Goal: Task Accomplishment & Management: Use online tool/utility

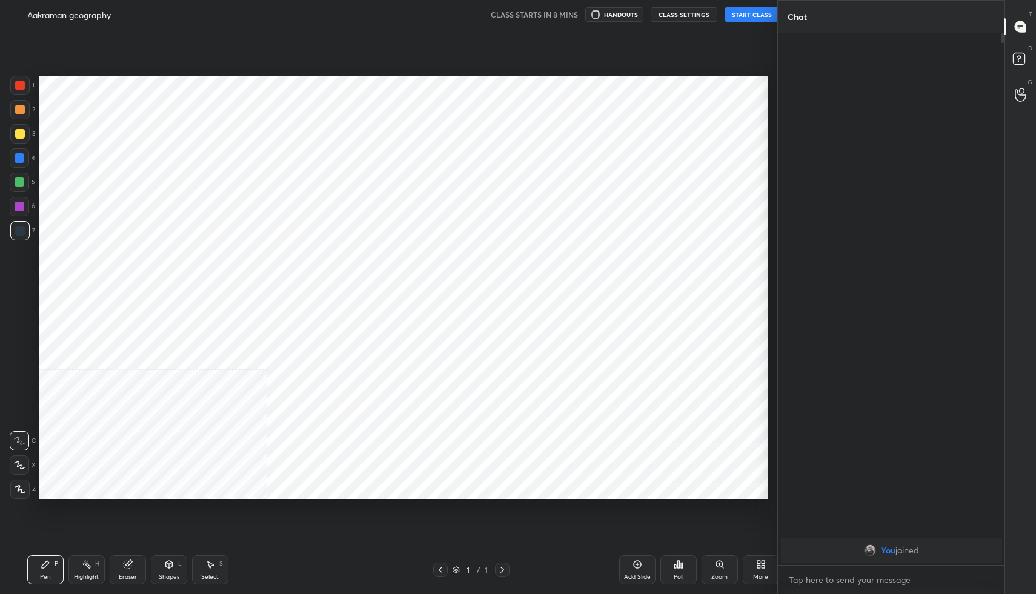
scroll to position [517, 728]
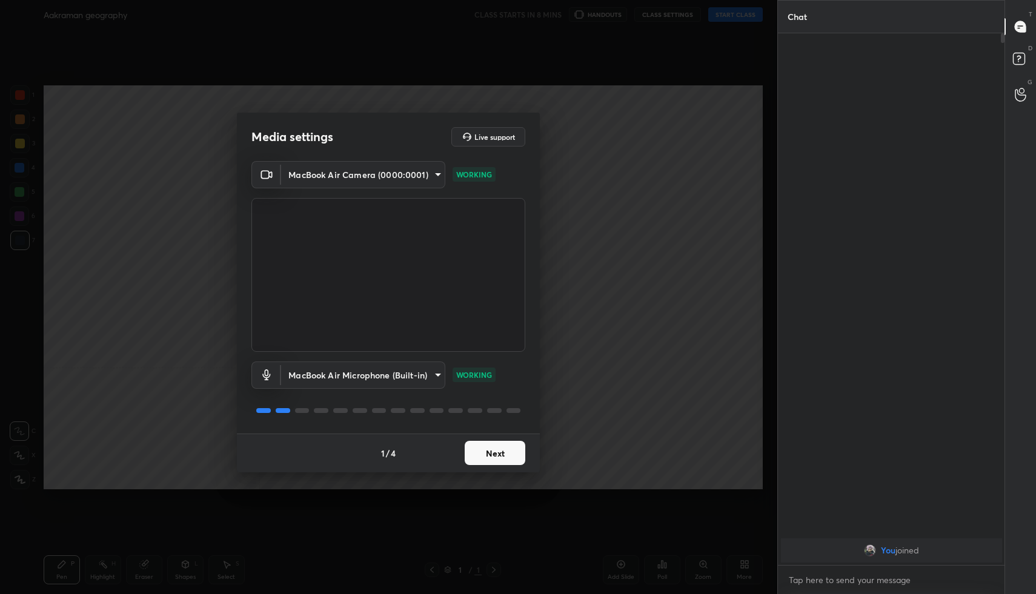
click at [491, 448] on button "Next" at bounding box center [495, 453] width 61 height 24
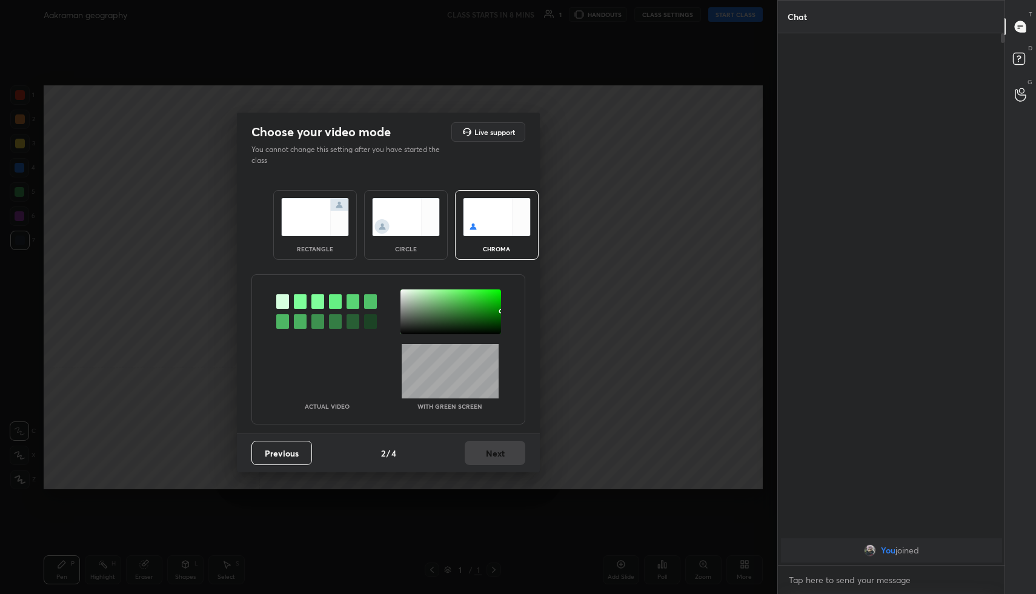
click at [323, 223] on img at bounding box center [315, 217] width 68 height 38
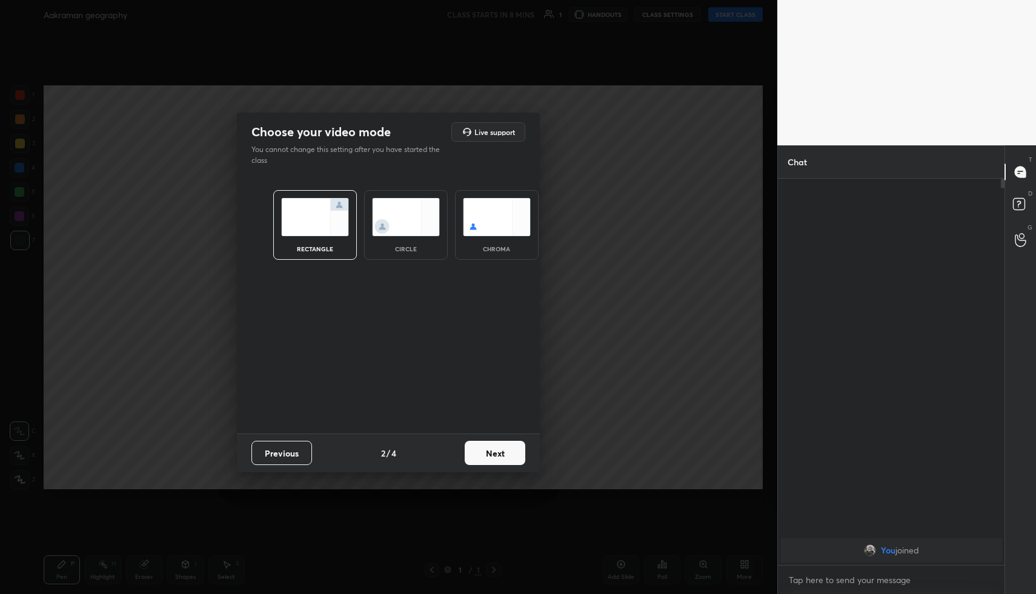
scroll to position [4, 4]
click at [489, 453] on button "Next" at bounding box center [495, 453] width 61 height 24
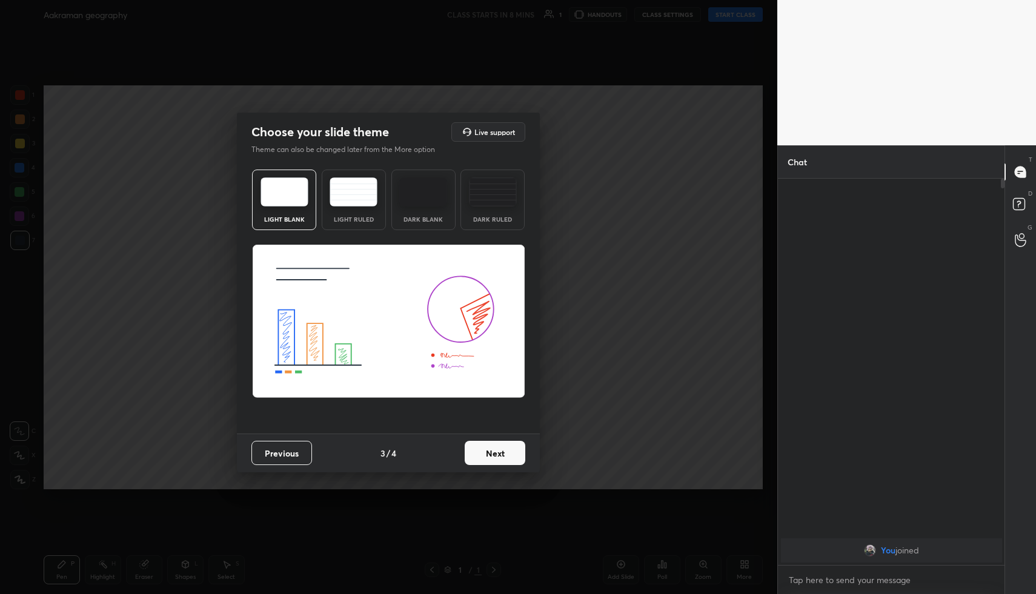
click at [489, 453] on button "Next" at bounding box center [495, 453] width 61 height 24
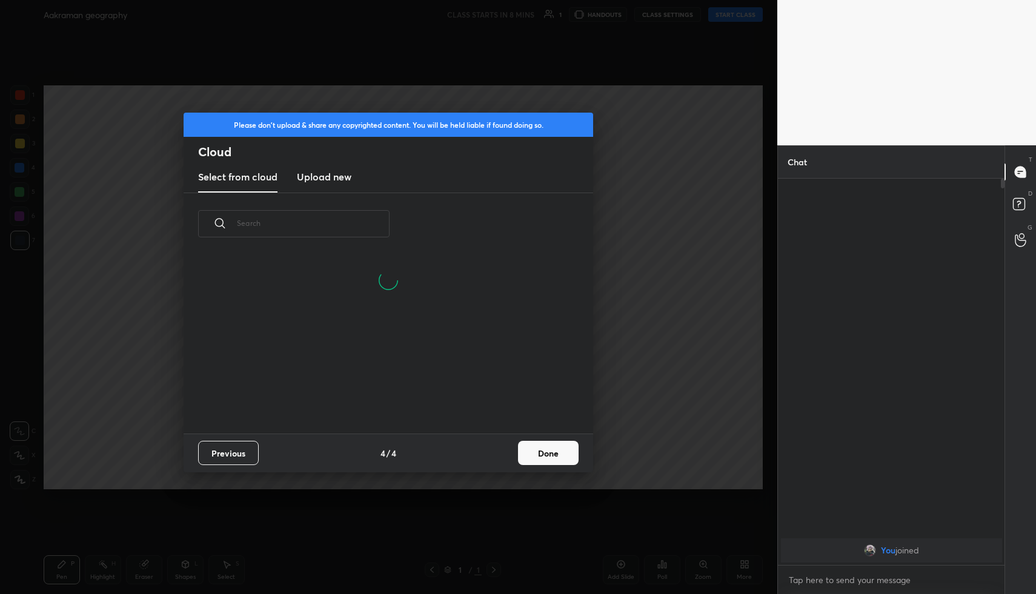
click at [536, 456] on button "Done" at bounding box center [548, 453] width 61 height 24
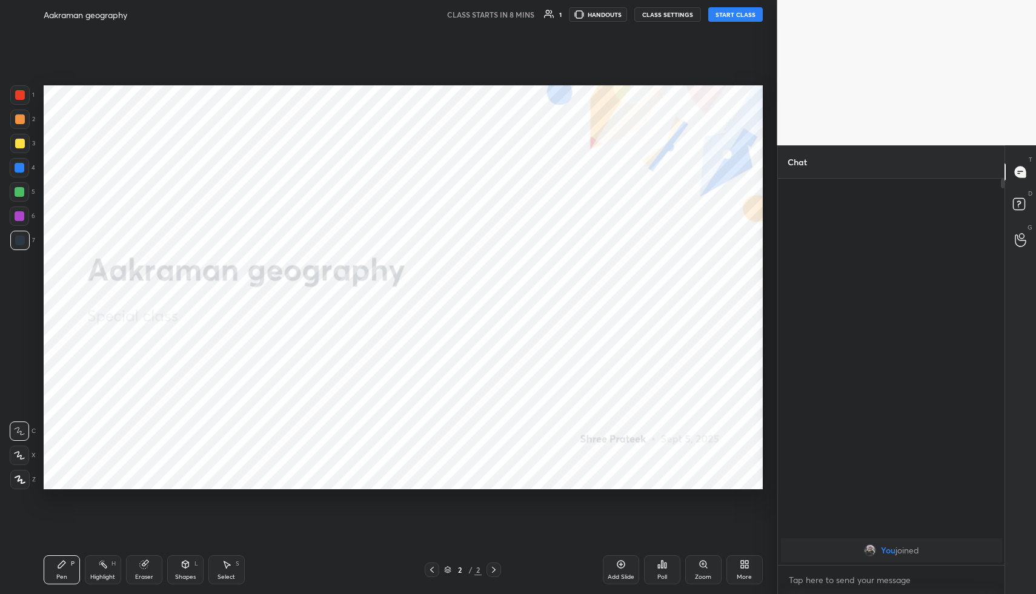
click at [730, 13] on button "START CLASS" at bounding box center [735, 14] width 55 height 15
click at [623, 8] on button "mute" at bounding box center [610, 14] width 44 height 15
click at [749, 566] on div "More" at bounding box center [744, 569] width 36 height 29
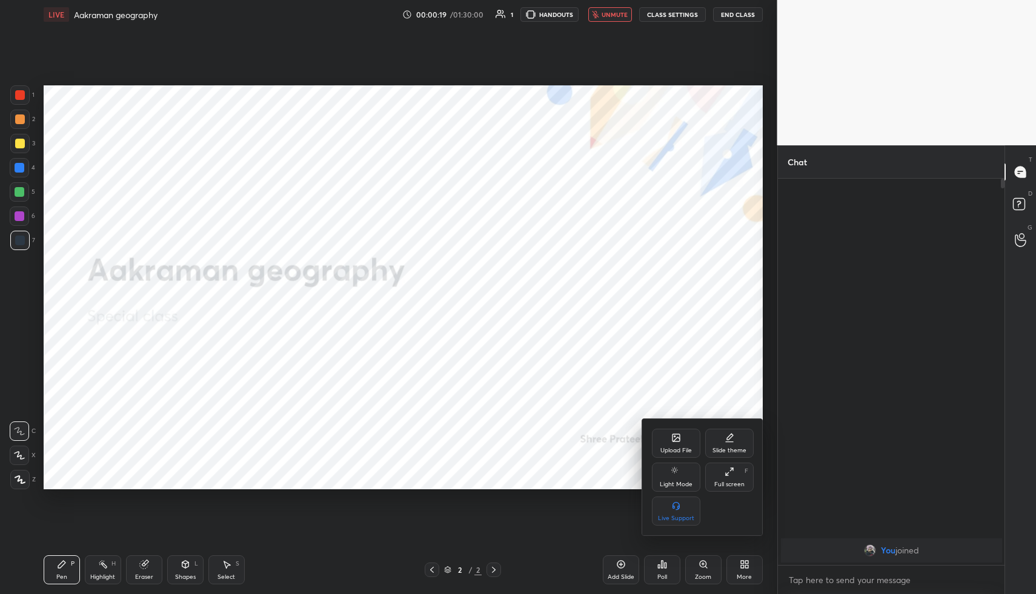
click at [676, 448] on div "Upload File" at bounding box center [675, 451] width 31 height 6
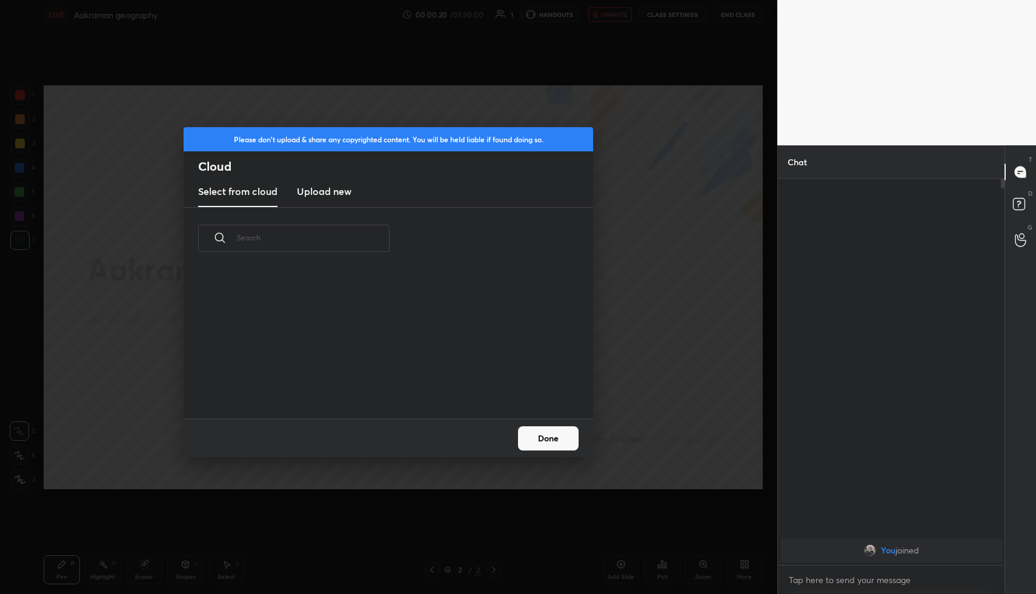
scroll to position [149, 389]
click at [317, 200] on new "Upload new" at bounding box center [324, 192] width 55 height 30
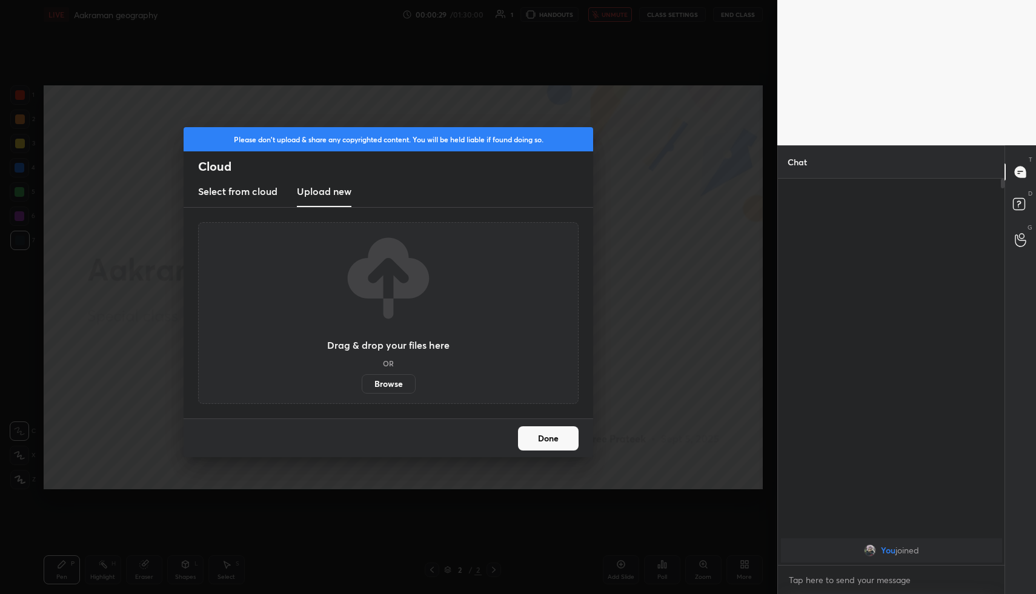
click at [380, 389] on label "Browse" at bounding box center [389, 383] width 54 height 19
click at [362, 389] on input "Browse" at bounding box center [362, 383] width 0 height 19
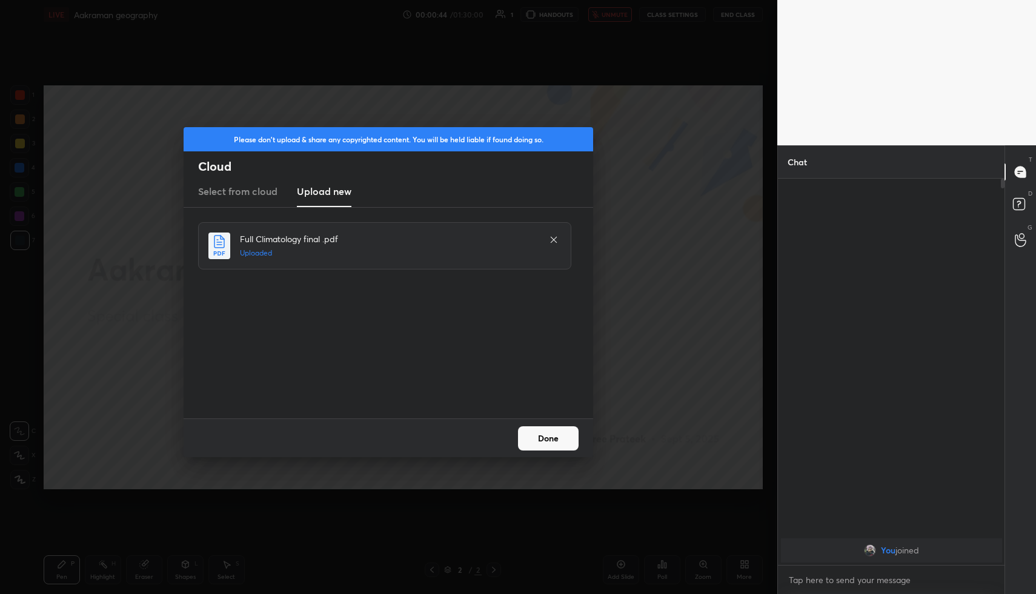
click at [540, 445] on button "Done" at bounding box center [548, 438] width 61 height 24
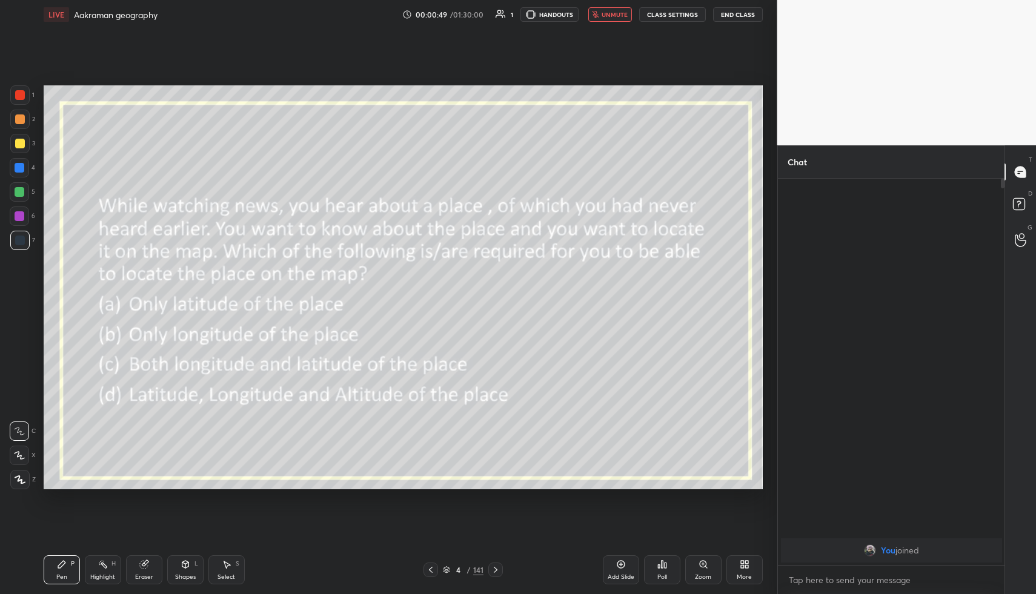
click at [651, 572] on div "Poll" at bounding box center [662, 569] width 36 height 29
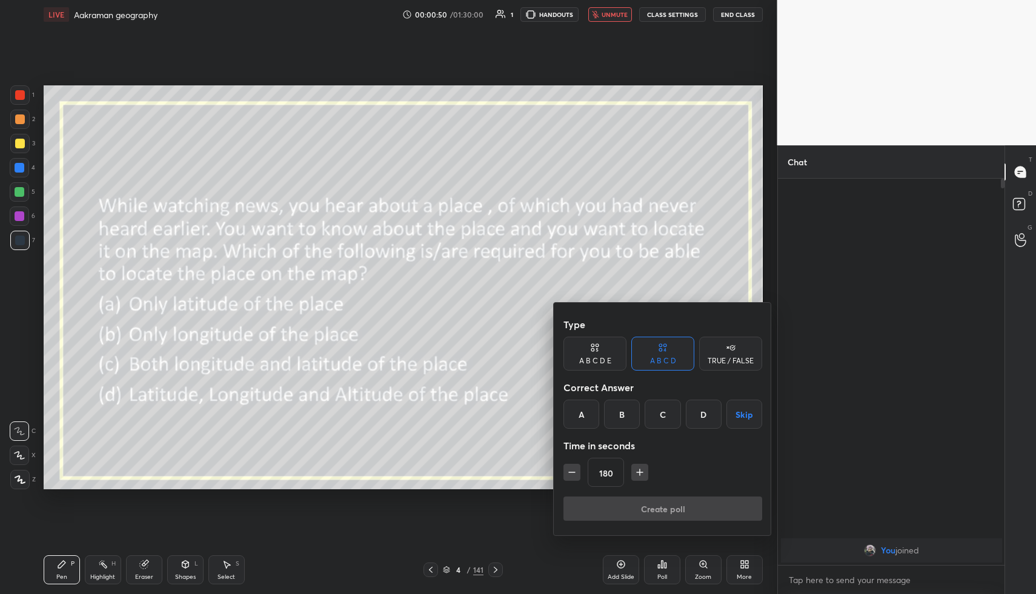
click at [661, 411] on div "C" at bounding box center [662, 414] width 36 height 29
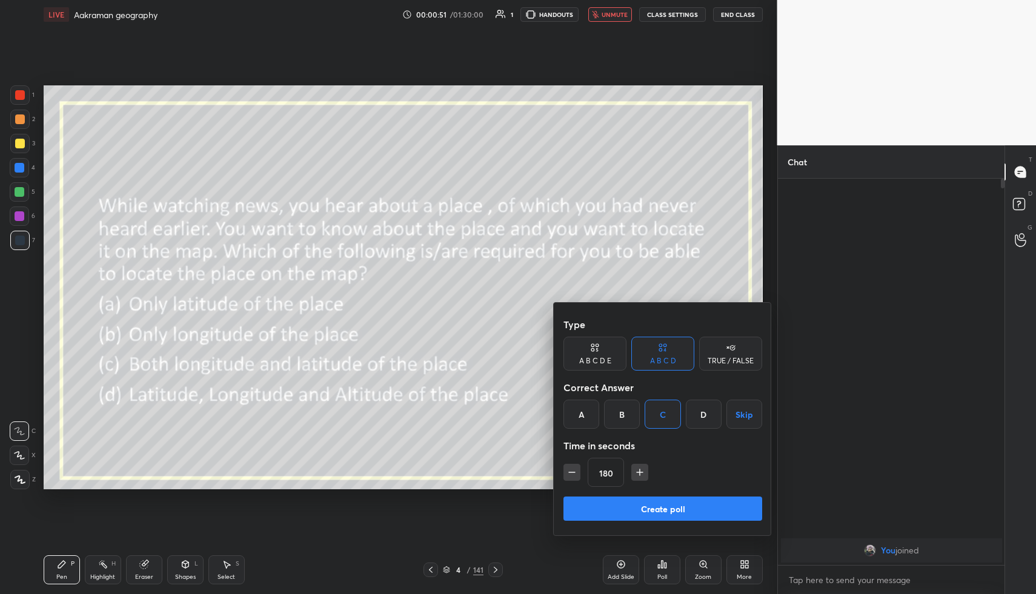
click at [645, 515] on button "Create poll" at bounding box center [662, 509] width 199 height 24
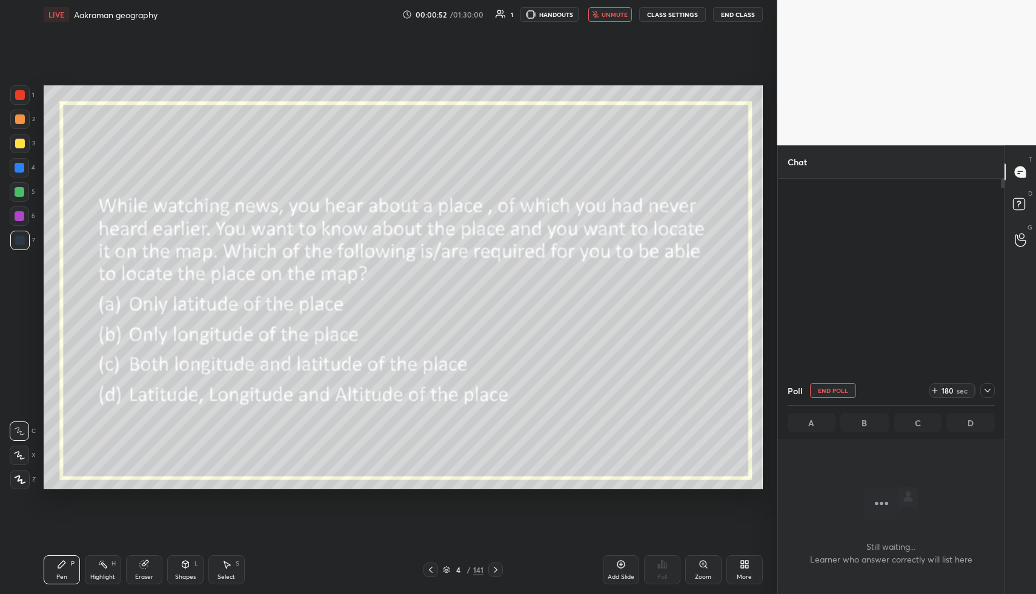
scroll to position [0, 0]
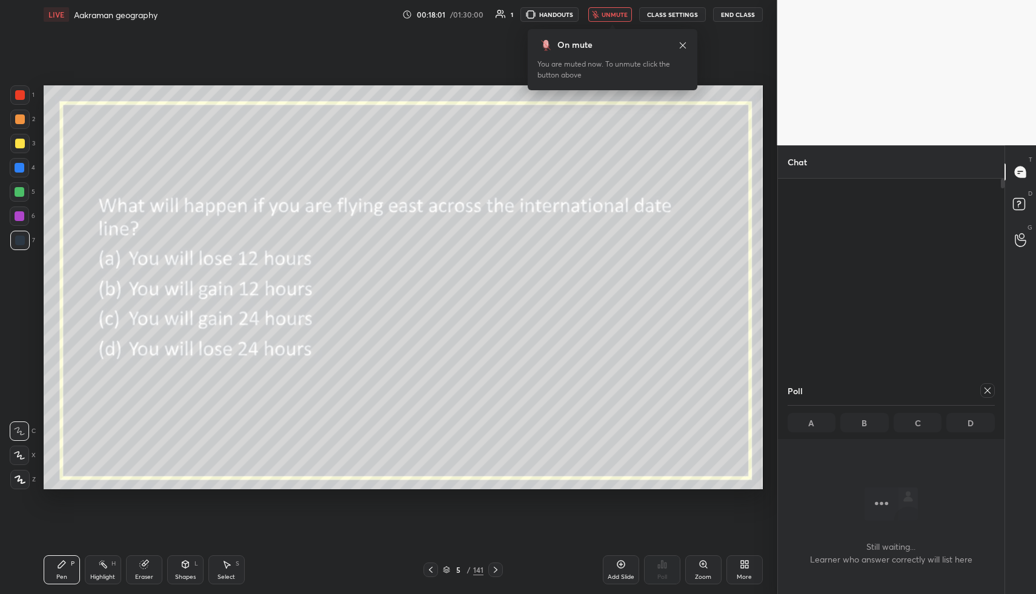
click at [992, 386] on div at bounding box center [987, 390] width 15 height 15
click at [666, 566] on icon at bounding box center [662, 565] width 10 height 10
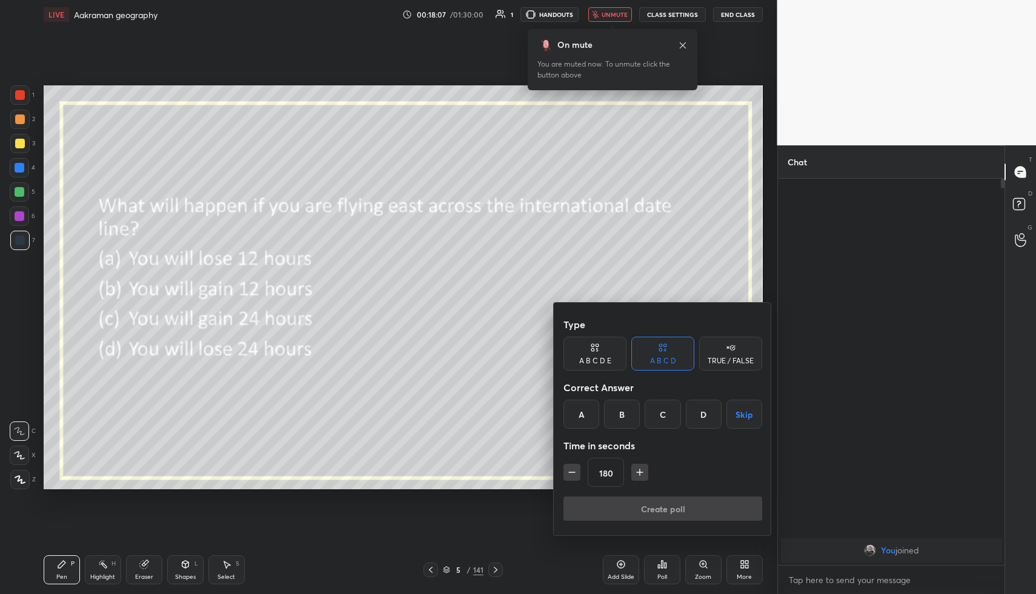
click at [661, 411] on div "C" at bounding box center [662, 414] width 36 height 29
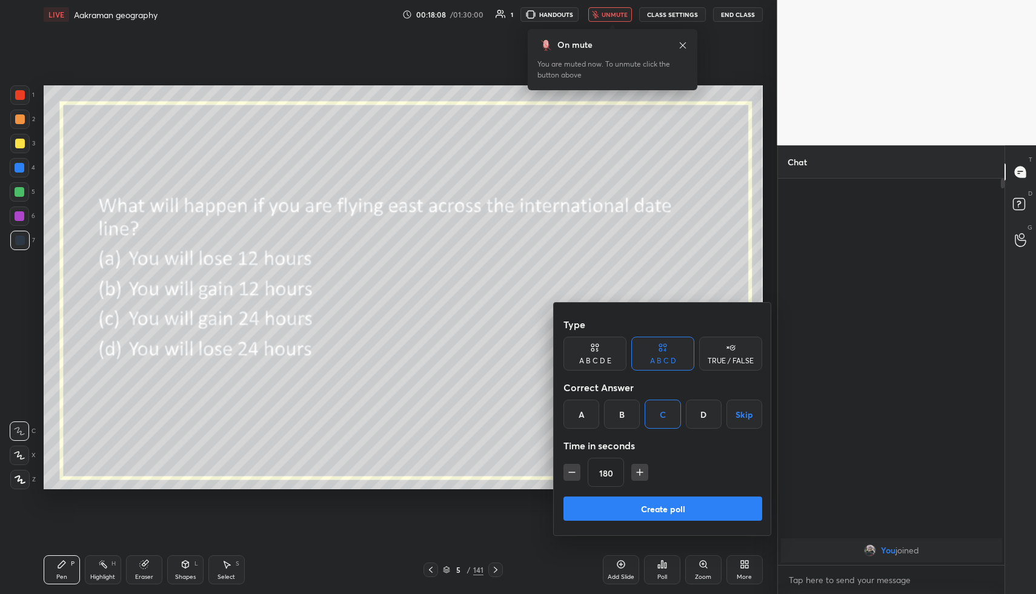
click at [621, 511] on button "Create poll" at bounding box center [662, 509] width 199 height 24
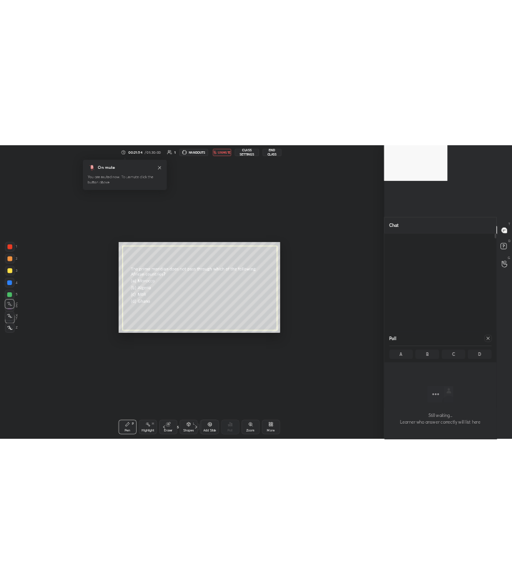
scroll to position [60063, 60234]
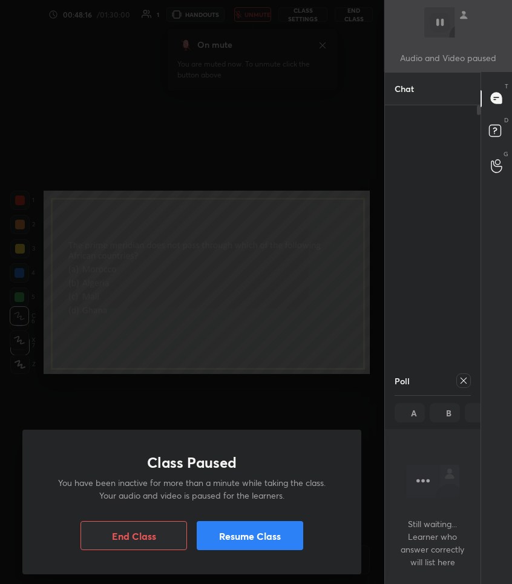
click at [227, 541] on button "Resume Class" at bounding box center [250, 536] width 107 height 29
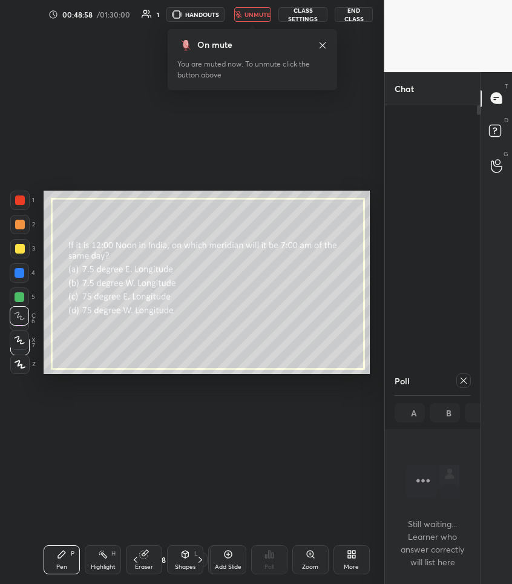
click at [464, 380] on icon at bounding box center [464, 381] width 6 height 6
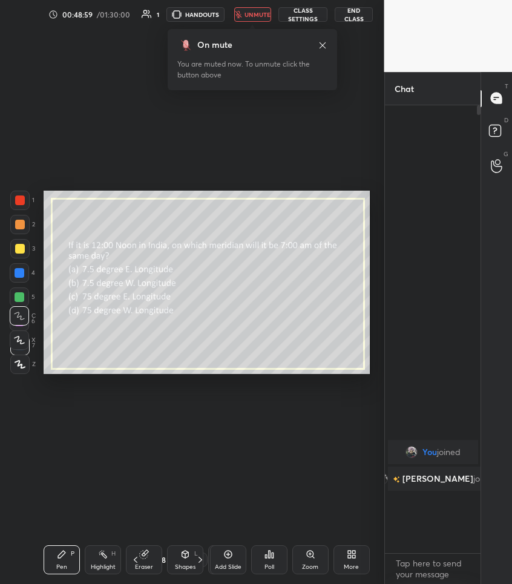
scroll to position [4, 4]
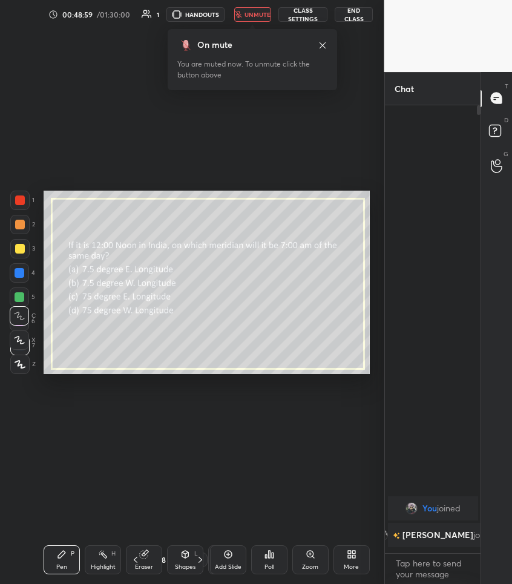
click at [276, 561] on div "Poll" at bounding box center [269, 560] width 36 height 29
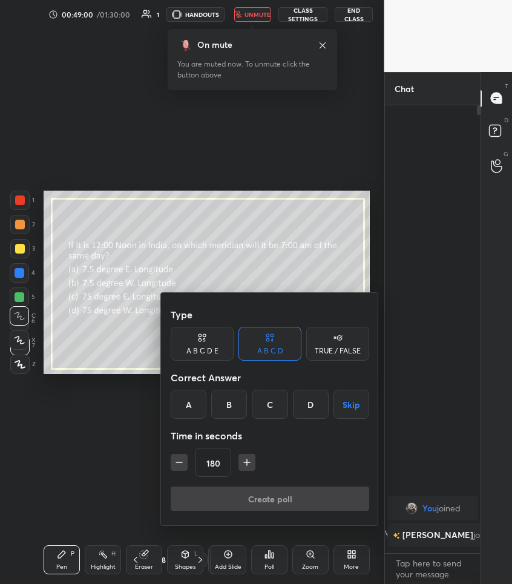
click at [308, 408] on div "D" at bounding box center [311, 404] width 36 height 29
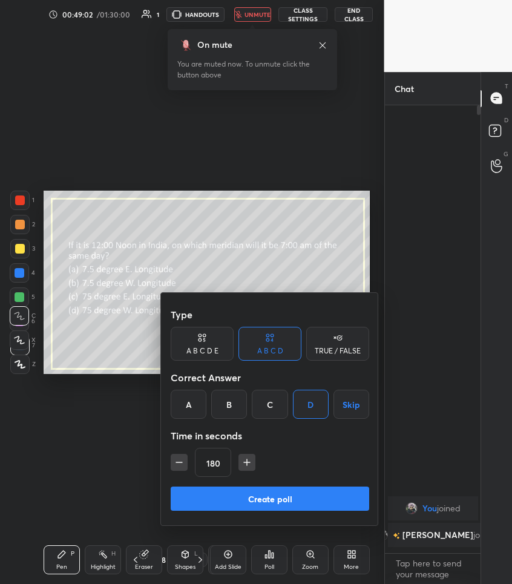
click at [175, 415] on div "A" at bounding box center [189, 404] width 36 height 29
click at [193, 494] on button "Create poll" at bounding box center [270, 499] width 199 height 24
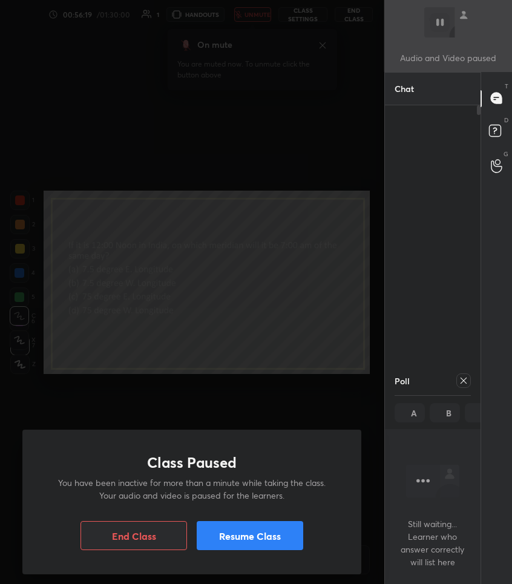
click at [248, 535] on button "Resume Class" at bounding box center [250, 536] width 107 height 29
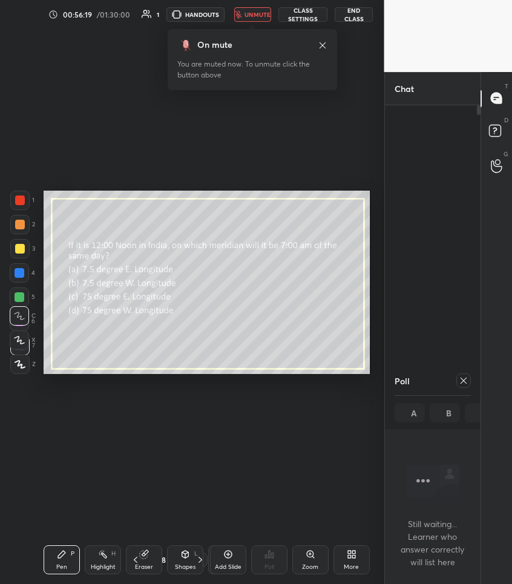
click at [233, 379] on div "Setting up your live class Poll for secs No correct answer Start poll" at bounding box center [207, 282] width 336 height 507
click at [465, 379] on icon at bounding box center [464, 381] width 10 height 10
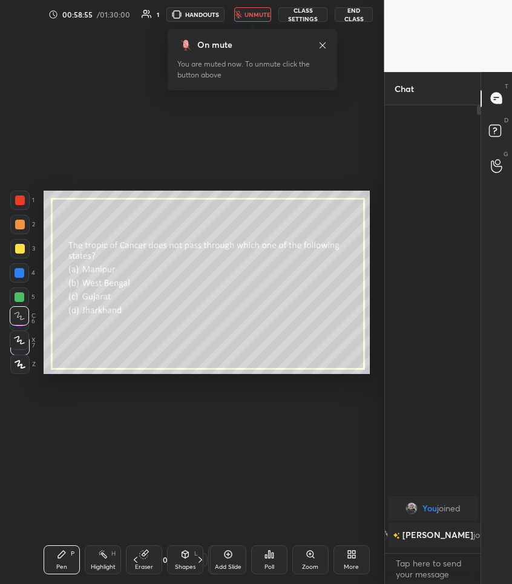
click at [272, 550] on icon at bounding box center [270, 555] width 10 height 10
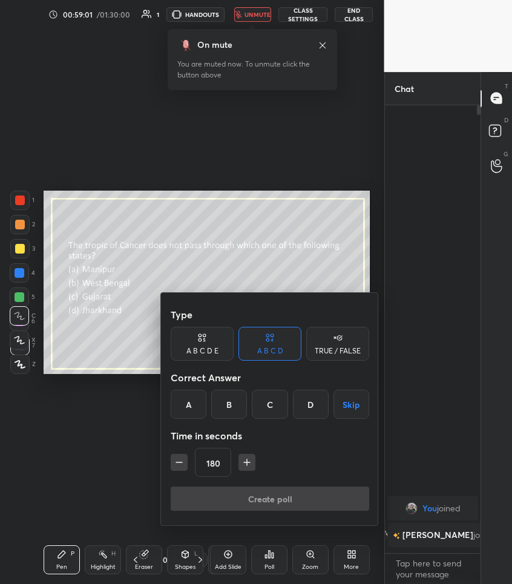
click at [189, 392] on div "A" at bounding box center [189, 404] width 36 height 29
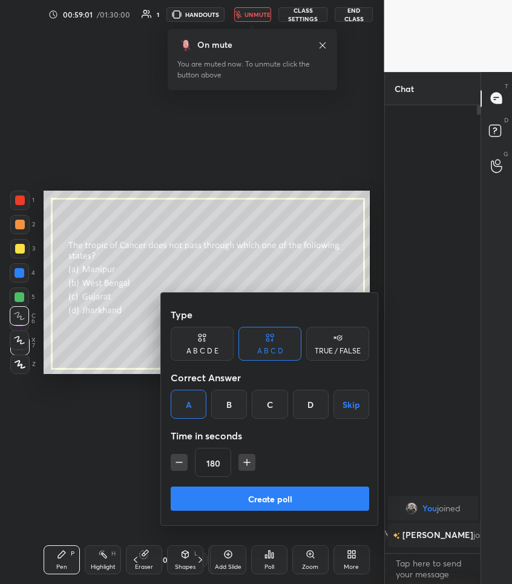
click at [189, 392] on div "A" at bounding box center [189, 404] width 36 height 29
click at [225, 494] on button "Create poll" at bounding box center [270, 499] width 199 height 24
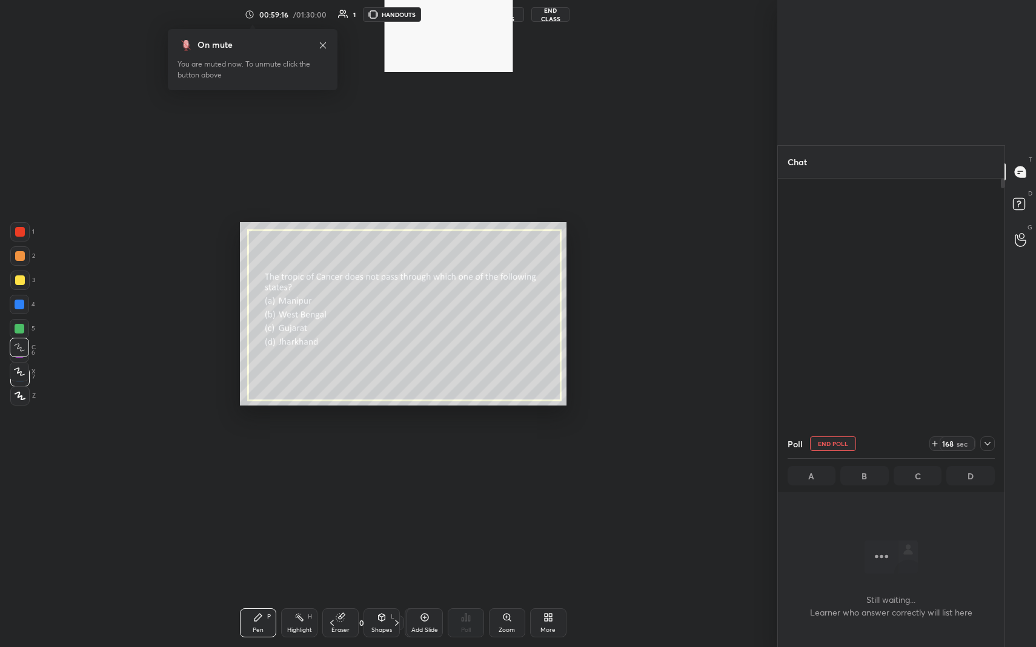
scroll to position [402, 223]
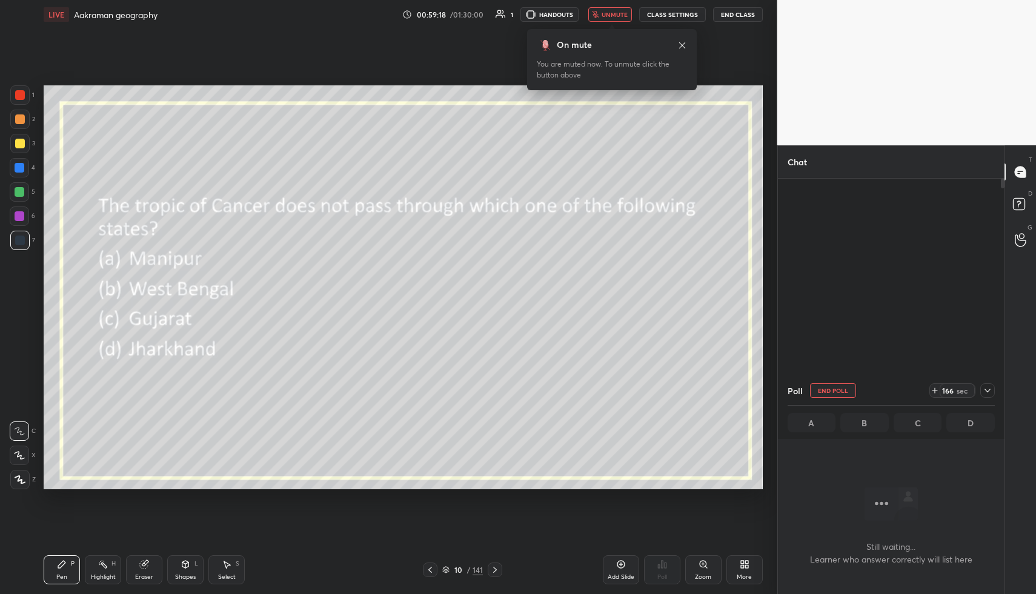
click at [989, 388] on icon at bounding box center [987, 391] width 10 height 10
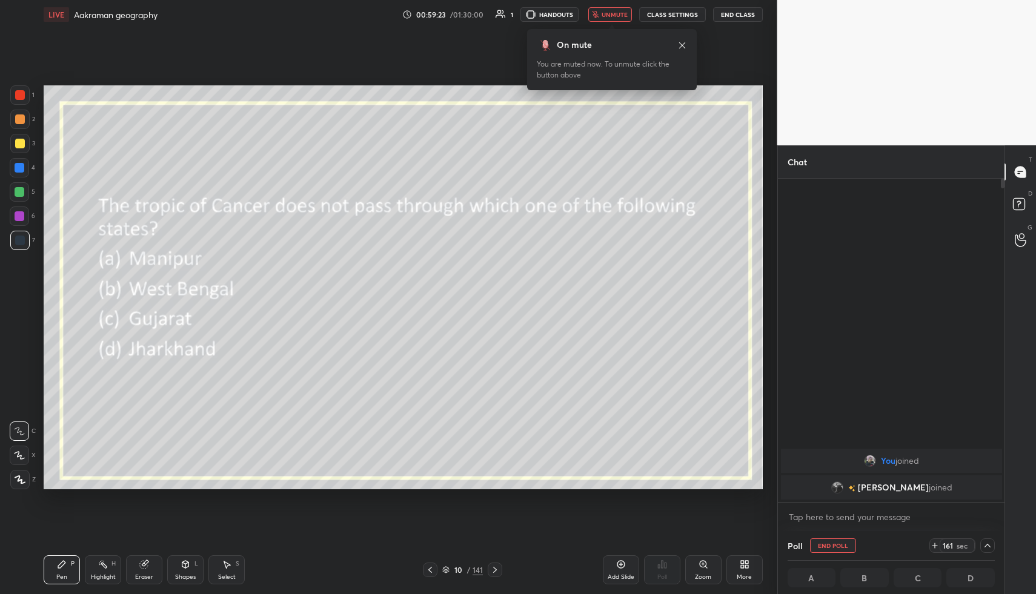
click at [594, 7] on button "unmute" at bounding box center [610, 14] width 44 height 15
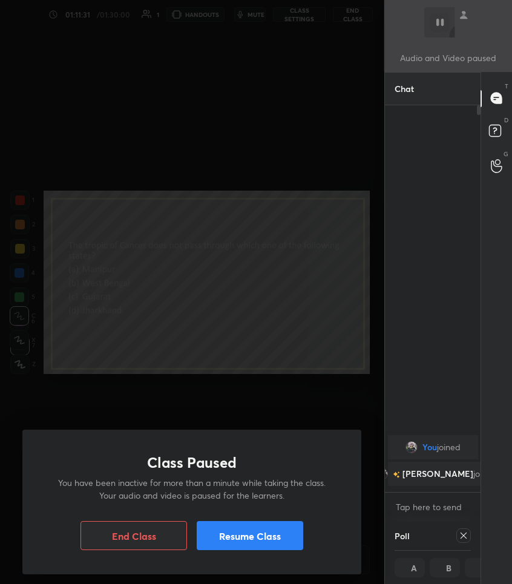
click at [250, 537] on button "Resume Class" at bounding box center [250, 536] width 107 height 29
click at [242, 534] on button "Resume Class" at bounding box center [250, 536] width 107 height 29
click at [239, 545] on button "Resume Class" at bounding box center [250, 536] width 107 height 29
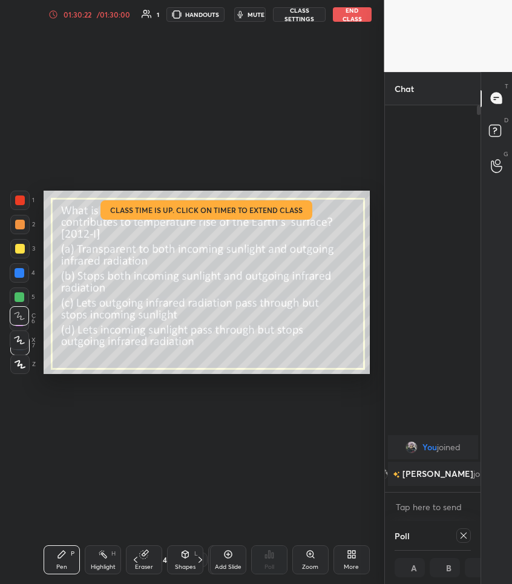
click at [354, 14] on button "End Class" at bounding box center [352, 14] width 39 height 15
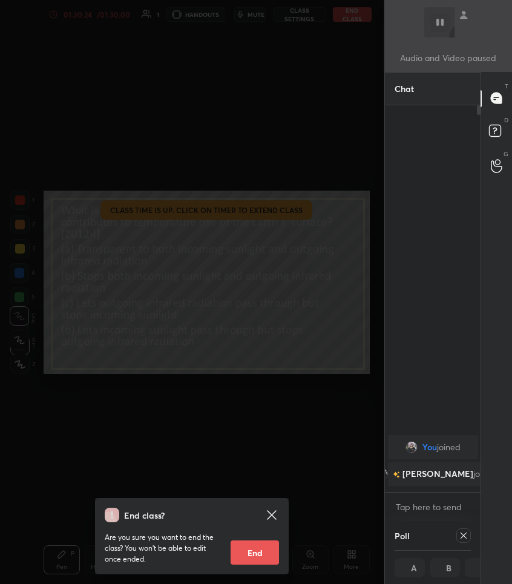
click at [251, 557] on button "End" at bounding box center [255, 553] width 48 height 24
type textarea "x"
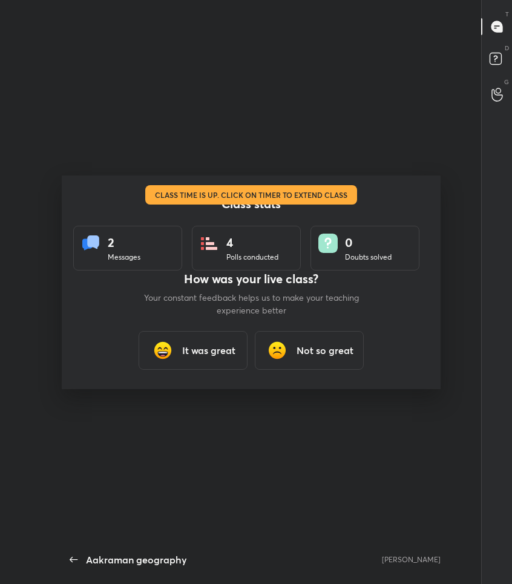
scroll to position [507, 473]
